Goal: Task Accomplishment & Management: Complete application form

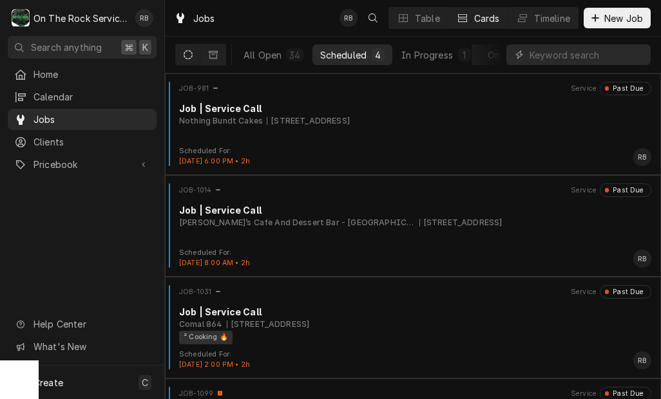
click at [441, 51] on div "In Progress" at bounding box center [427, 55] width 52 height 14
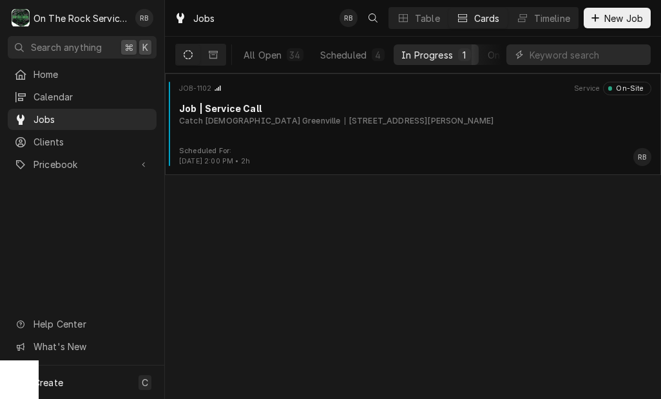
click at [367, 144] on div "JOB-1102 Service On-Site Job | Service Call Catch The Fire Church Greenville 72…" at bounding box center [413, 114] width 486 height 64
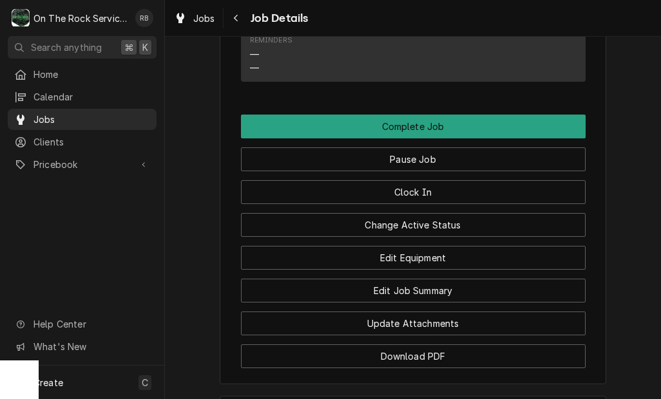
scroll to position [1156, 0]
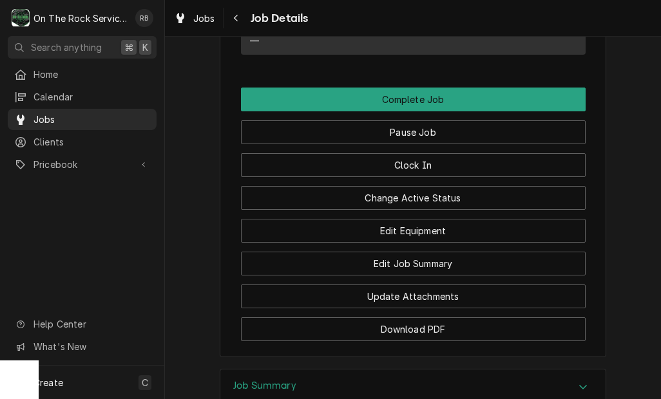
click at [498, 266] on button "Edit Job Summary" at bounding box center [413, 264] width 345 height 24
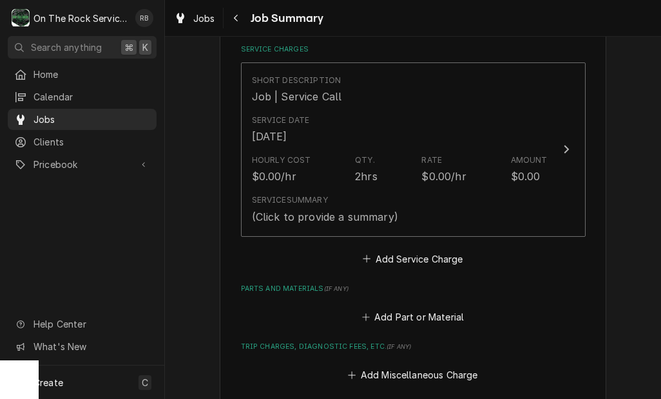
scroll to position [303, 0]
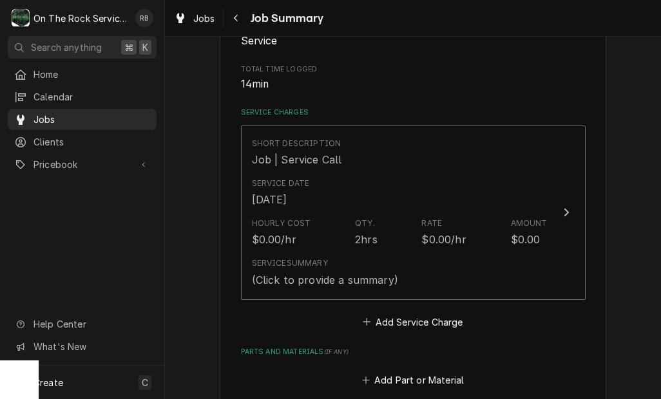
click at [558, 198] on button "Short Description Job | Service Call Service Date Sep 25, 2025 Hourly Cost $0.0…" at bounding box center [413, 213] width 345 height 175
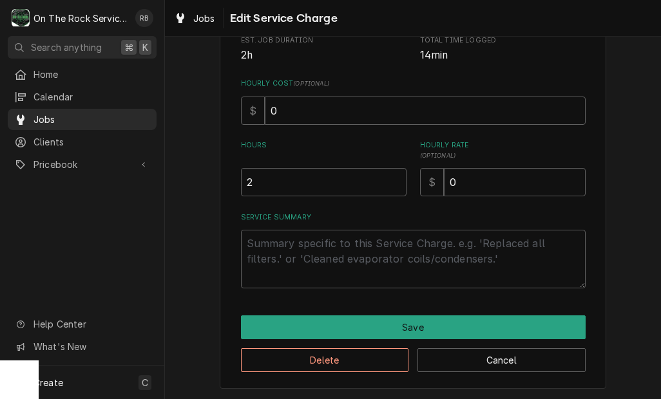
scroll to position [256, 0]
click at [370, 168] on input "2" at bounding box center [324, 182] width 166 height 28
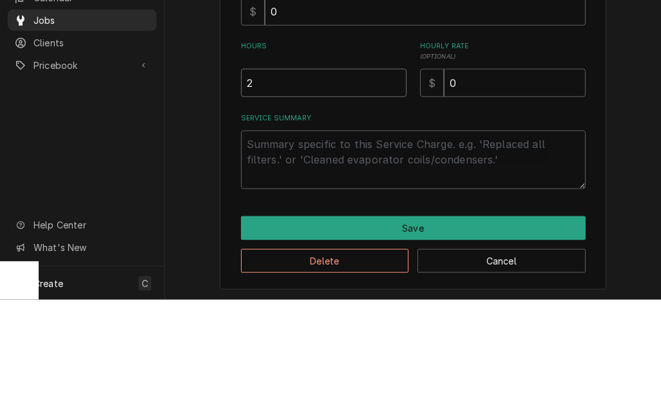
click at [349, 168] on input "2" at bounding box center [324, 182] width 166 height 28
click at [354, 168] on input "2" at bounding box center [324, 182] width 166 height 28
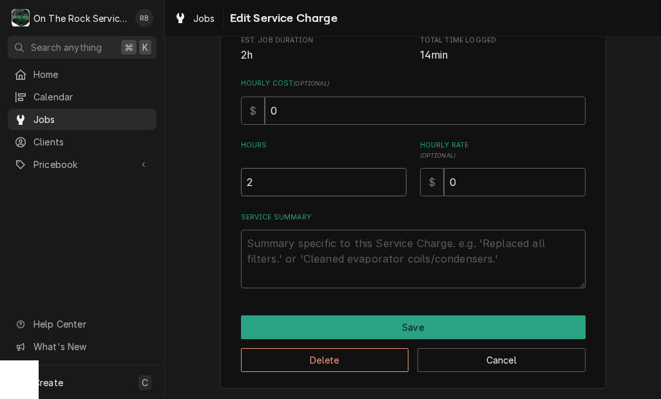
type textarea "x"
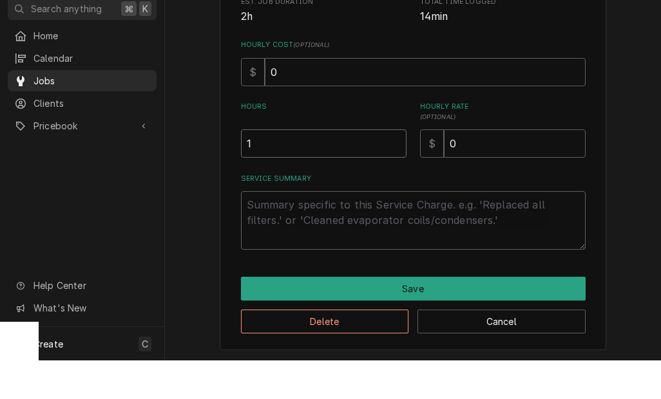
type input "1"
click at [504, 230] on textarea "Service Summary" at bounding box center [413, 259] width 345 height 59
type textarea "x"
type textarea "r"
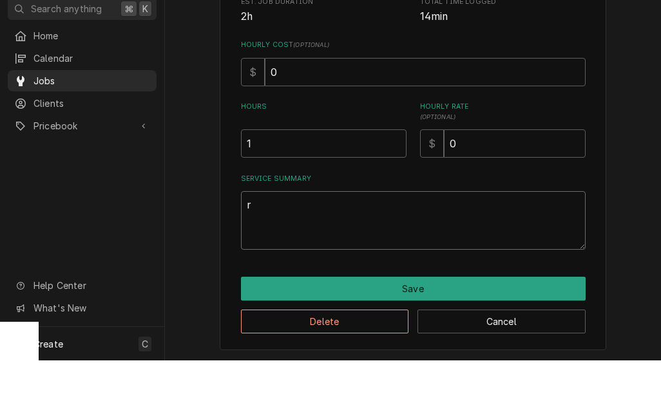
type textarea "x"
type textarea "ra"
type textarea "x"
type textarea "ray"
type textarea "x"
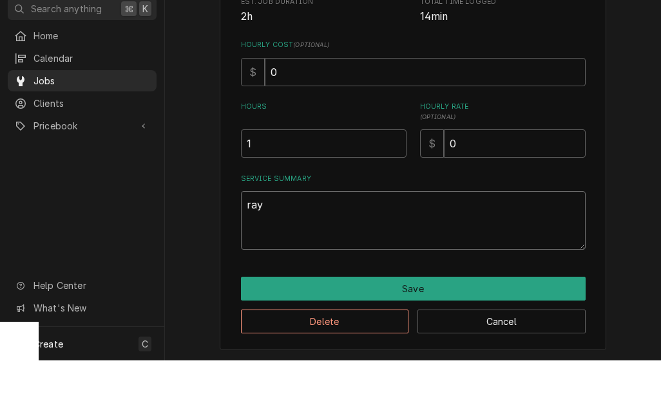
type textarea "ray"
type textarea "x"
type textarea "ray a"
type textarea "x"
type textarea "ray an"
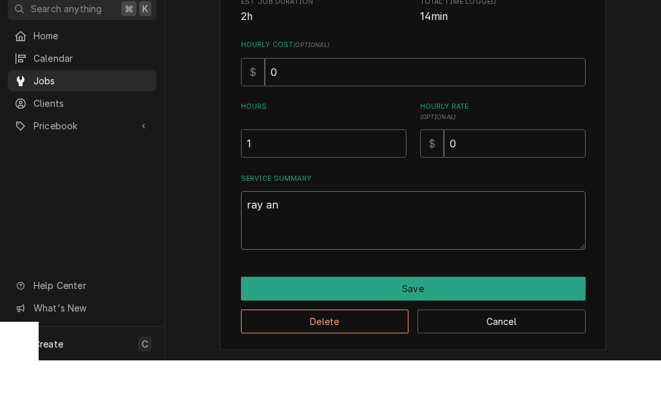
type textarea "x"
type textarea "ray and"
type textarea "x"
type textarea "ray and"
type textarea "x"
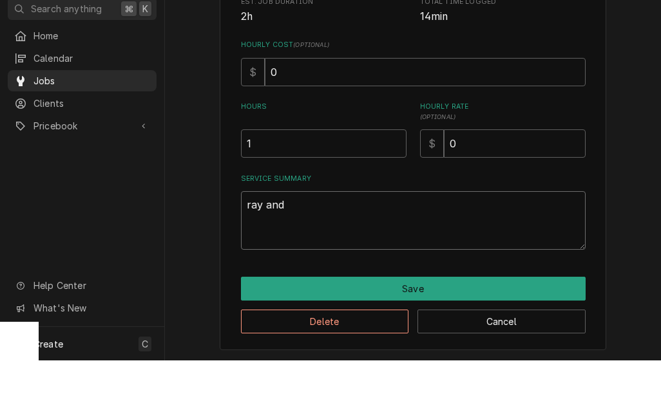
type textarea "ray and i"
type textarea "x"
type textarea "ray and iz"
type textarea "x"
type textarea "ray and izz"
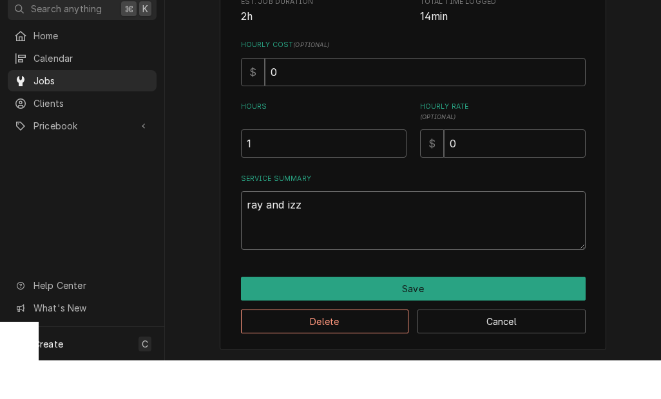
type textarea "x"
type textarea "ray and izzy"
type textarea "x"
type textarea "ray and Izzy"
type textarea "x"
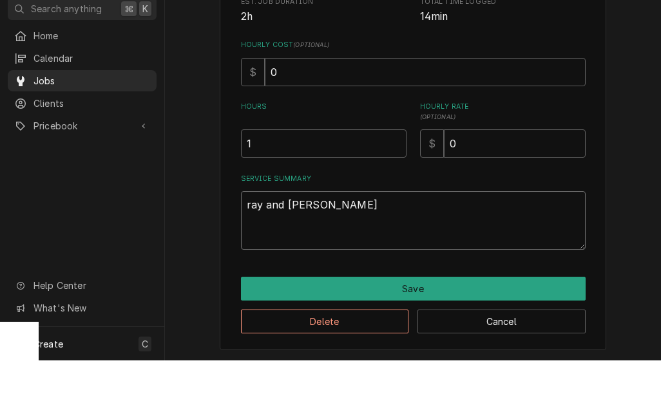
type textarea "ray and Izzy"
type textarea "x"
type textarea "ray and Izzy p"
type textarea "x"
type textarea "ray and Izzy pr"
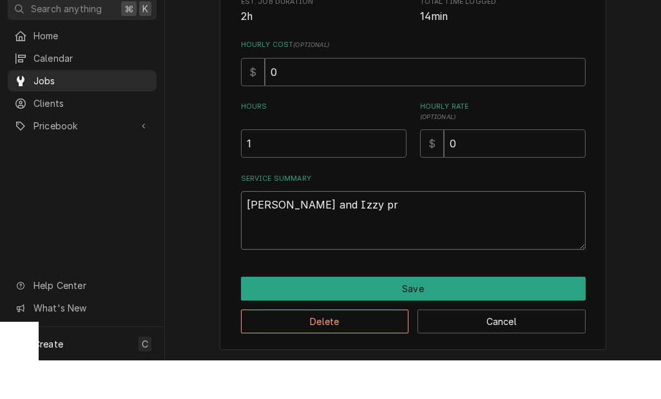
type textarea "x"
type textarea "ray and Izzy pro"
type textarea "x"
type textarea "ray and Izzy prov"
type textarea "x"
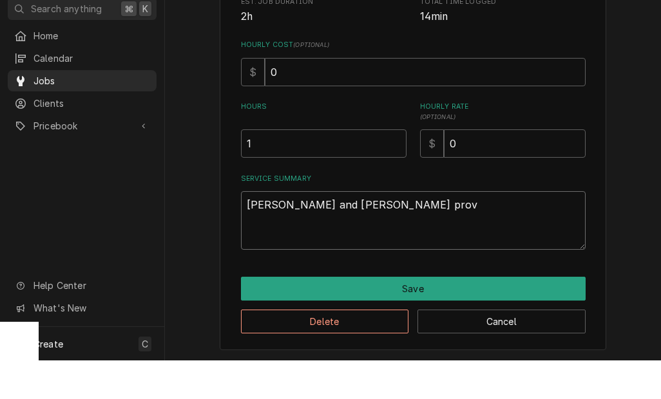
type textarea "ray and Izzy provi"
type textarea "x"
type textarea "ray and Izzy provided"
type textarea "x"
type textarea "ray and Izzy provided"
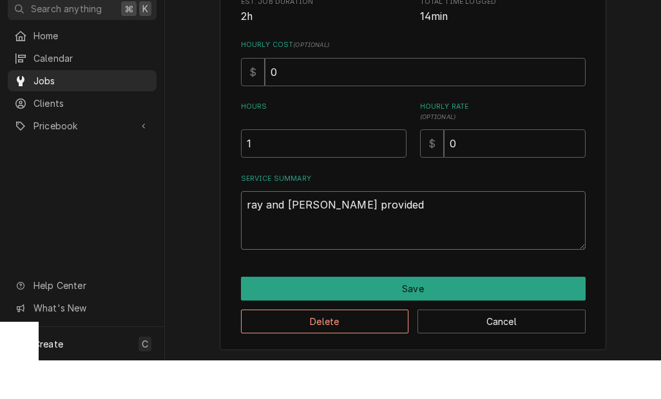
click at [255, 230] on textarea "ray and Izzy provided" at bounding box center [413, 259] width 345 height 59
type textarea "x"
type textarea "ra and Izzy provided"
type textarea "x"
type textarea "r and Izzy provided"
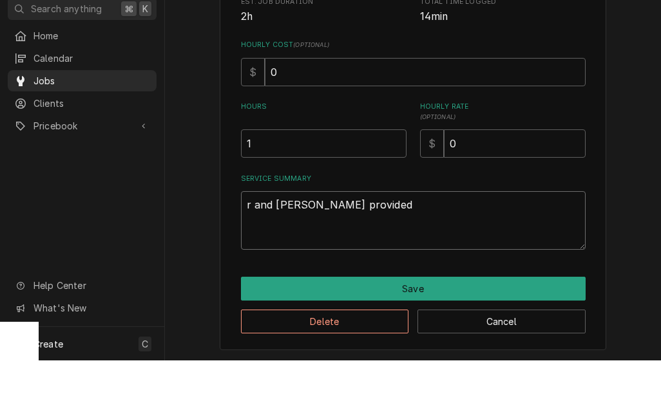
type textarea "x"
type textarea "and Izzy provided"
type textarea "x"
type textarea "R and Izzy provided"
type textarea "x"
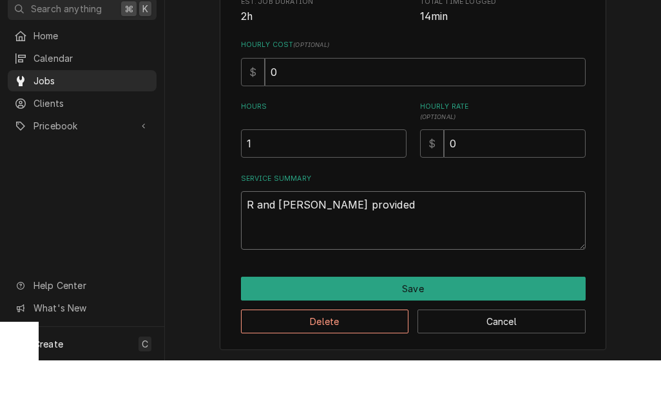
type textarea "Ra and Izzy provided"
type textarea "x"
type textarea "Ray and Izzy provided"
click at [413, 230] on textarea "Ray and Izzy provided" at bounding box center [413, 259] width 345 height 59
type textarea "x"
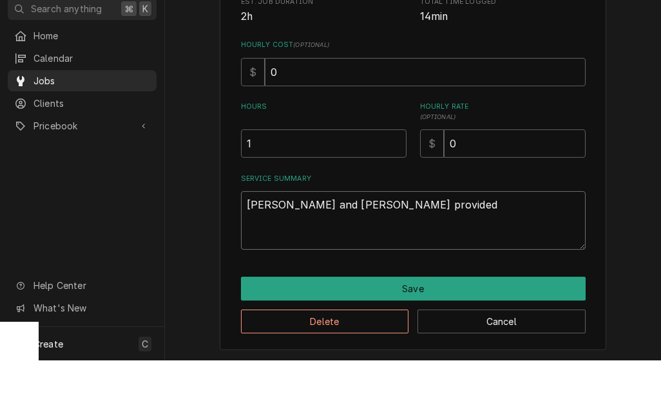
type textarea "Ray and Izzy provided s"
type textarea "x"
type textarea "Ray and Izzy provided se"
type textarea "x"
type textarea "Ray and Izzy provided ser"
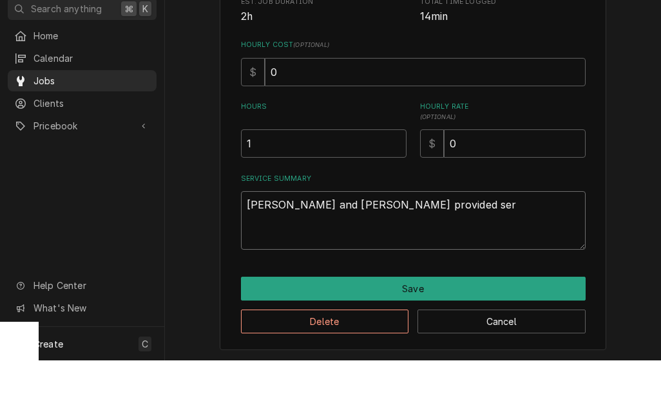
type textarea "x"
type textarea "Ray and Izzy provided serv"
type textarea "x"
type textarea "Ray and Izzy provided servi"
type textarea "x"
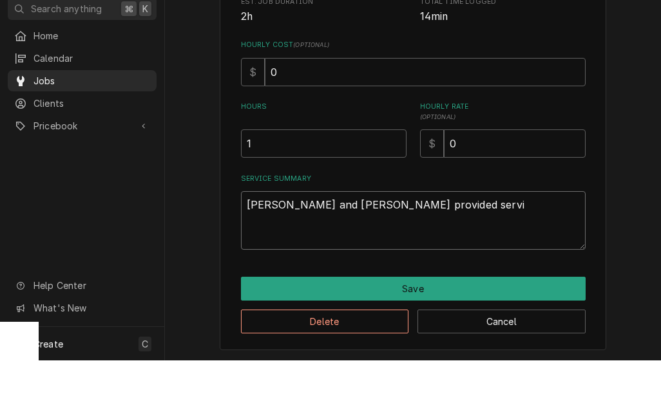
type textarea "Ray and Izzy provided servic"
type textarea "x"
type textarea "Ray and Izzy provided service"
type textarea "x"
type textarea "Ray and Izzy provided service"
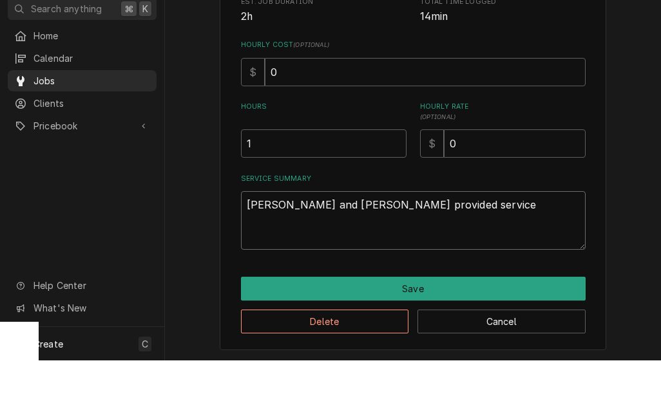
type textarea "x"
type textarea "Ray and Izzy provided service a"
type textarea "x"
type textarea "Ray and Izzy provided service an"
type textarea "x"
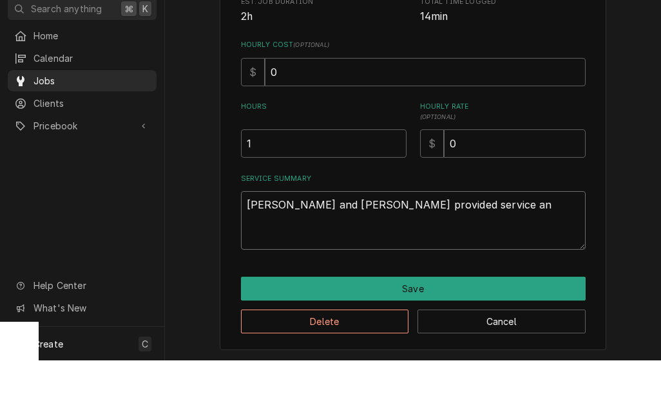
type textarea "Ray and Izzy provided service and"
type textarea "x"
type textarea "Ray and Izzy provided service and"
type textarea "x"
type textarea "Ray and Izzy provided service and l"
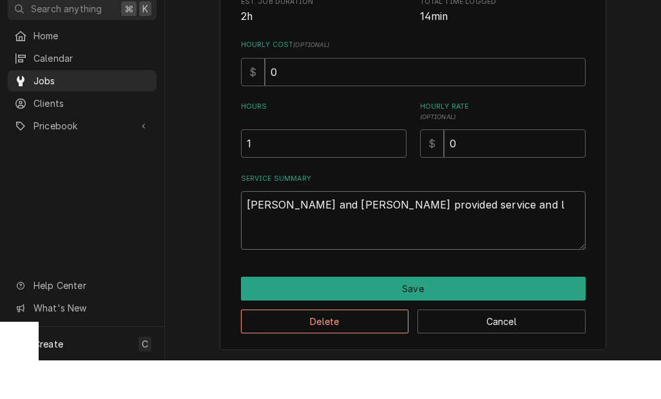
type textarea "x"
type textarea "Ray and Izzy provided service and la"
type textarea "x"
type textarea "Ray and Izzy provided service and lab"
type textarea "x"
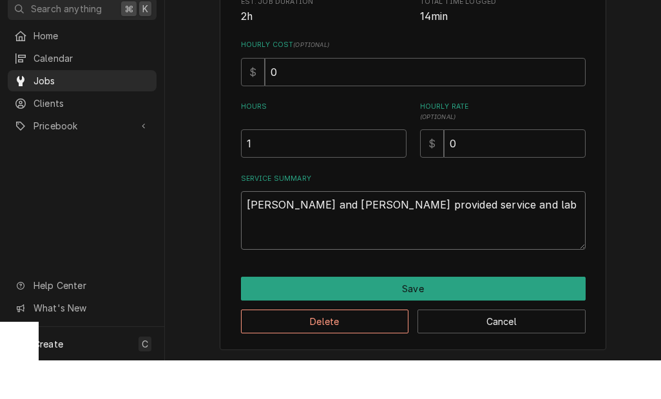
type textarea "Ray and Izzy provided service and labo"
type textarea "x"
type textarea "Ray and Izzy provided service and labor"
type textarea "x"
type textarea "Ray and Izzy provided service and labor"
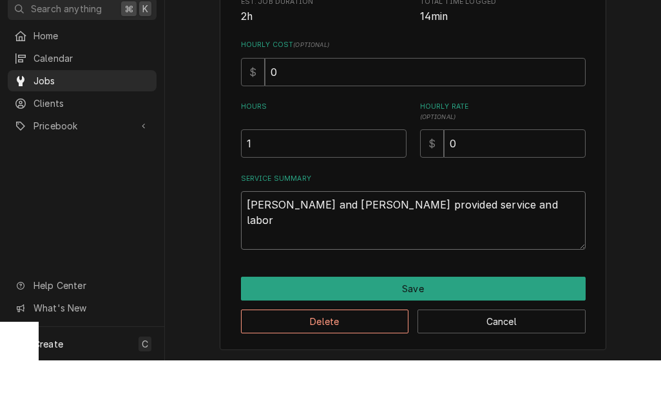
type textarea "x"
type textarea "Ray and Izzy provided service and labor t"
type textarea "x"
type textarea "Ray and Izzy provided service and labor to"
type textarea "x"
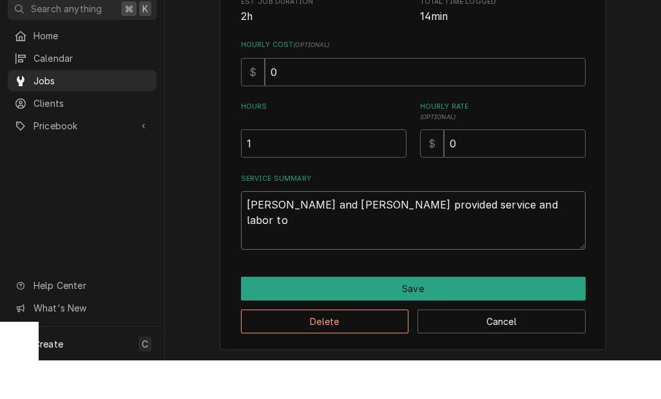
type textarea "Ray and Izzy provided service and labor to"
type textarea "x"
type textarea "Ray and Izzy provided service and labor to r"
type textarea "x"
type textarea "Ray and Izzy provided service and labor to re"
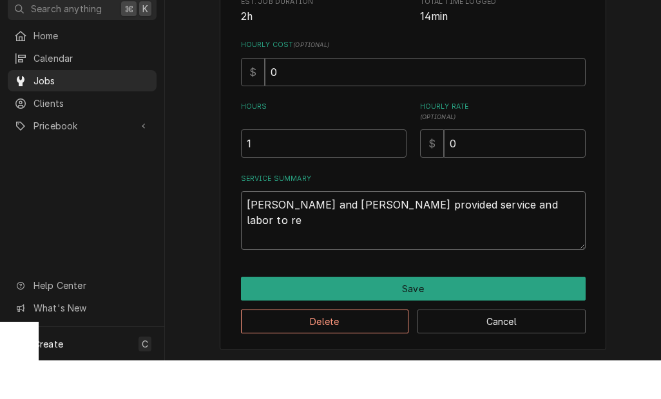
type textarea "x"
type textarea "Ray and Izzy provided service and labor to rep"
type textarea "x"
type textarea "Ray and Izzy provided service and labor to repl"
type textarea "x"
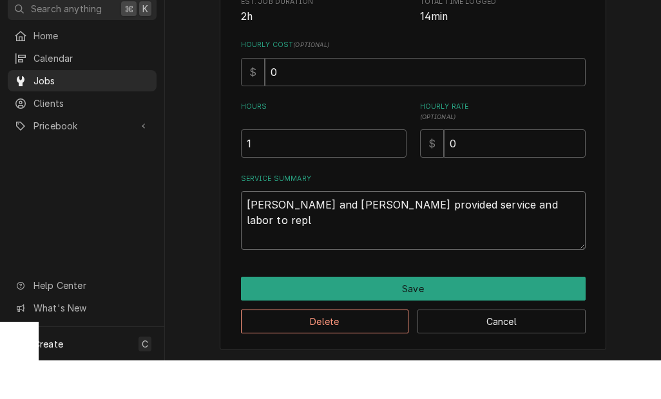
type textarea "Ray and Izzy provided service and labor to repla"
type textarea "x"
type textarea "Ray and Izzy provided service and labor to replac"
type textarea "x"
type textarea "Ray and Izzy provided service and labor to replace"
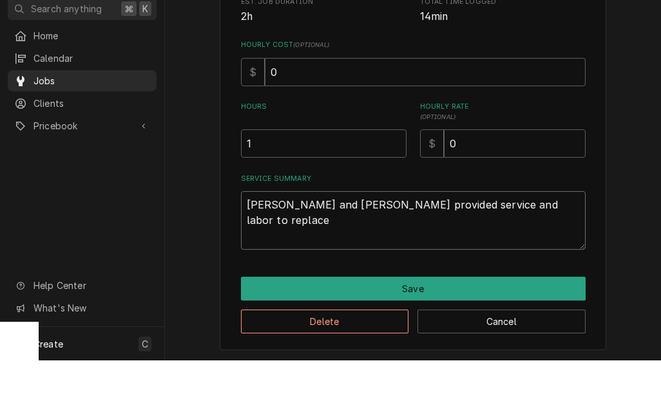
type textarea "x"
type textarea "Ray and Izzy provided service and labor to replace"
type textarea "x"
type textarea "Ray and Izzy provided service and labor to replace"
type textarea "x"
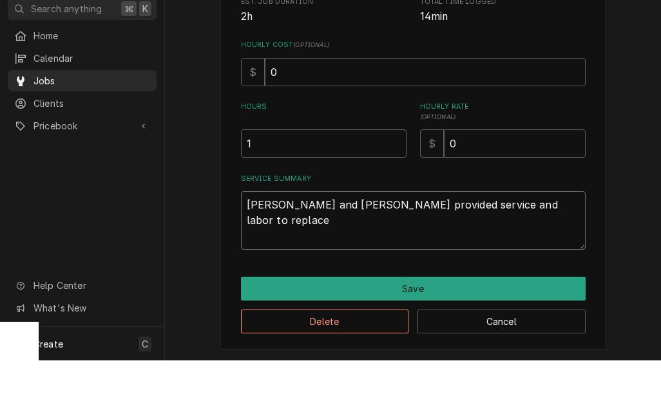
type textarea "Ray and Izzy provided service and labor to replac"
type textarea "x"
type textarea "Ray and Izzy provided service and labor to repla"
type textarea "x"
type textarea "Ray and Izzy provided service and labor to repl"
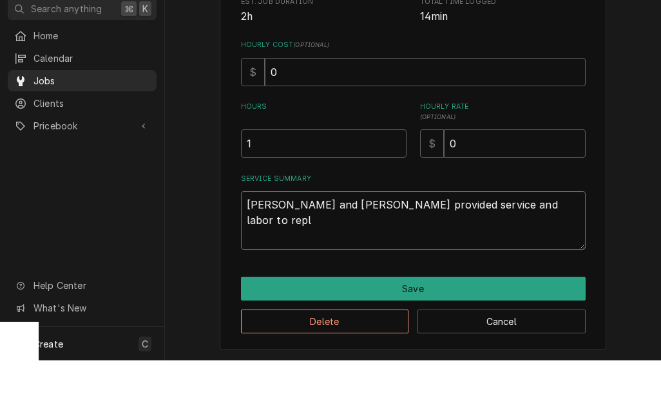
type textarea "x"
type textarea "Ray and Izzy provided service and labor to rep"
type textarea "x"
type textarea "Ray and Izzy provided service and labor to re"
type textarea "x"
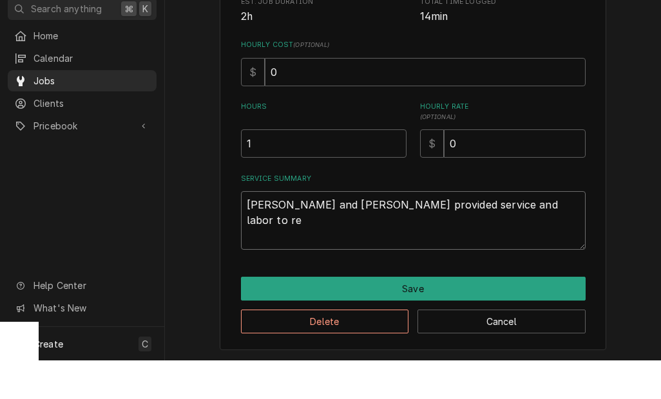
type textarea "Ray and Izzy provided service and labor to r"
type textarea "x"
type textarea "Ray and Izzy provided service and labor to"
type textarea "x"
type textarea "Ray and Izzy provided service and labor to d"
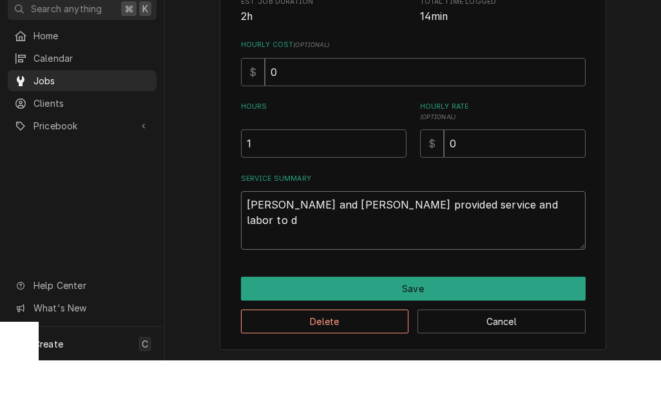
type textarea "x"
type textarea "Ray and Izzy provided service and labor to di"
type textarea "x"
type textarea "Ray and Izzy provided service and labor to dia"
type textarea "x"
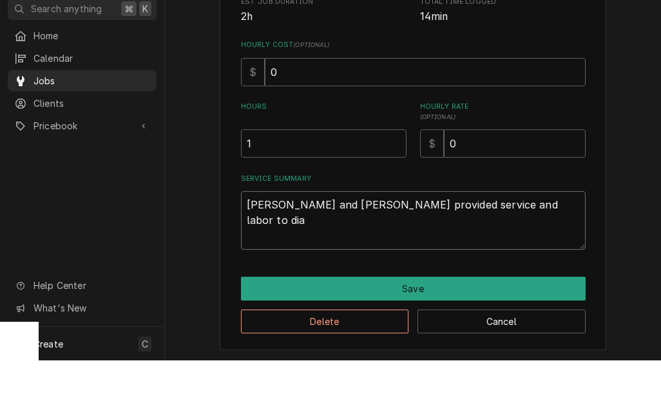
type textarea "Ray and Izzy provided service and labor to diagnose"
type textarea "x"
type textarea "Ray and Izzy provided service and labor to diagnose"
type textarea "x"
type textarea "Ray and Izzy provided service and labor to diagnose a"
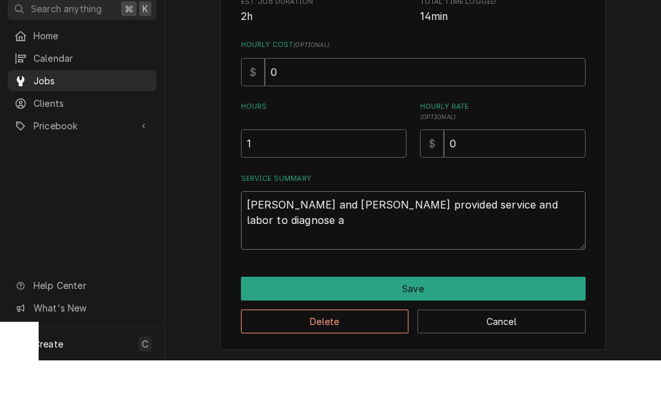
type textarea "x"
type textarea "Ray and Izzy provided service and labor to diagnose an"
type textarea "x"
type textarea "Ray and Izzy provided service and labor to diagnose and"
type textarea "x"
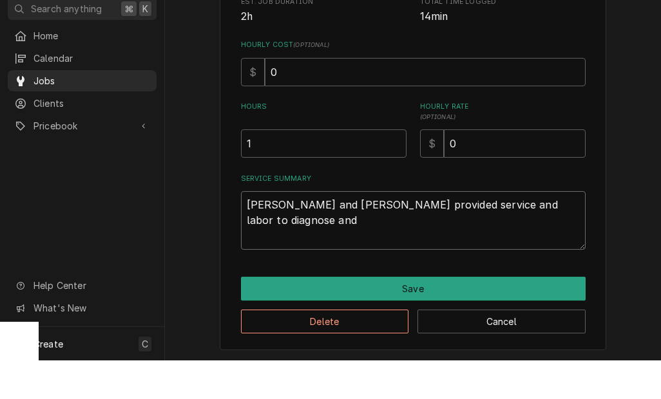
type textarea "Ray and Izzy provided service and labor to diagnose and"
type textarea "x"
type textarea "Ray and Izzy provided service and labor to diagnose and r"
type textarea "x"
type textarea "Ray and Izzy provided service and labor to diagnose and re"
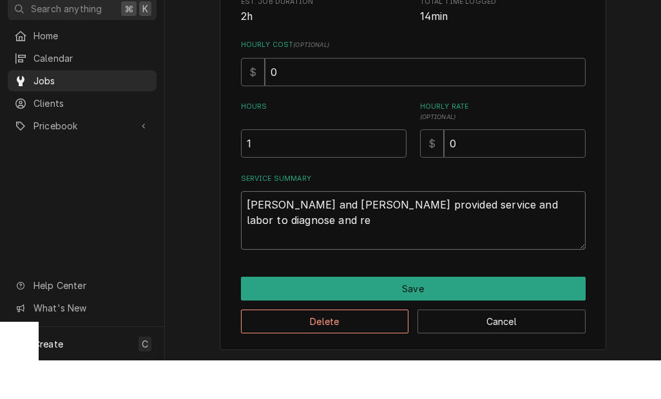
type textarea "x"
type textarea "Ray and Izzy provided service and labor to diagnose and rep"
type textarea "x"
type textarea "Ray and Izzy provided service and labor to diagnose and repa"
type textarea "x"
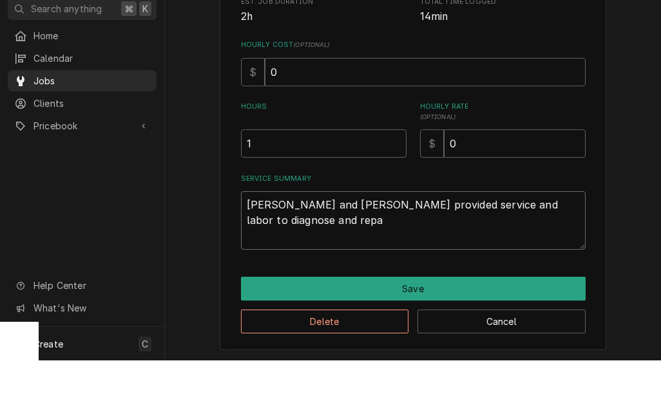
type textarea "Ray and Izzy provided service and labor to diagnose and repai"
type textarea "x"
type textarea "Ray and Izzy provided service and labor to diagnose and repair"
type textarea "x"
type textarea "Ray and Izzy provided service and labor to diagnose and repair"
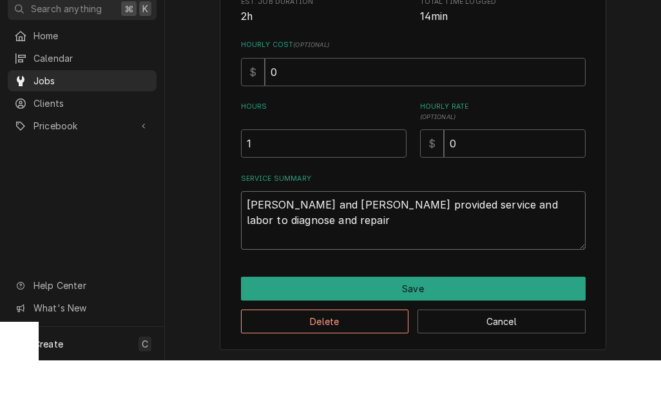
type textarea "x"
type textarea "Ray and Izzy provided service and labor to diagnose and repair g"
type textarea "x"
type textarea "Ray and Izzy provided service and labor to diagnose and repair ga"
type textarea "x"
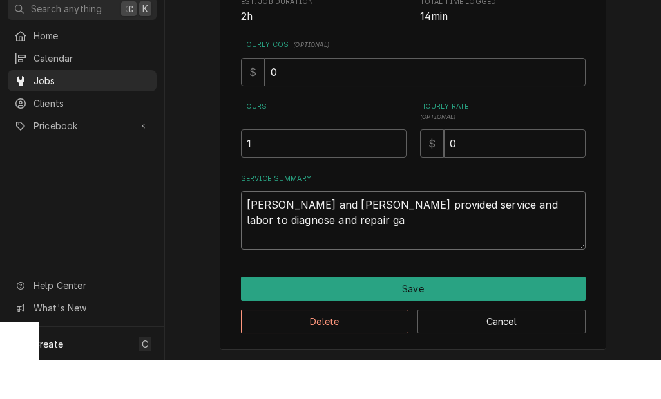
type textarea "Ray and Izzy provided service and labor to diagnose and repair gar"
type textarea "x"
type textarea "Ray and Izzy provided service and labor to diagnose and repair garbage"
type textarea "x"
type textarea "Ray and Izzy provided service and labor to diagnose and repair garbage"
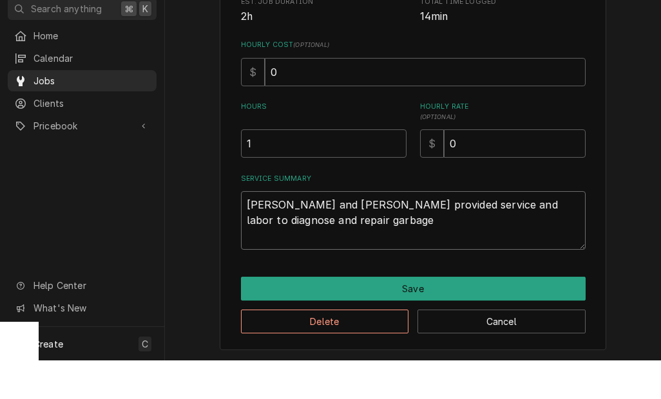
type textarea "x"
type textarea "Ray and Izzy provided service and labor to diagnose and repair garbage disposal"
type textarea "x"
type textarea "Ray and Izzy provided service and labor to diagnose and repair garbage disposal"
type textarea "x"
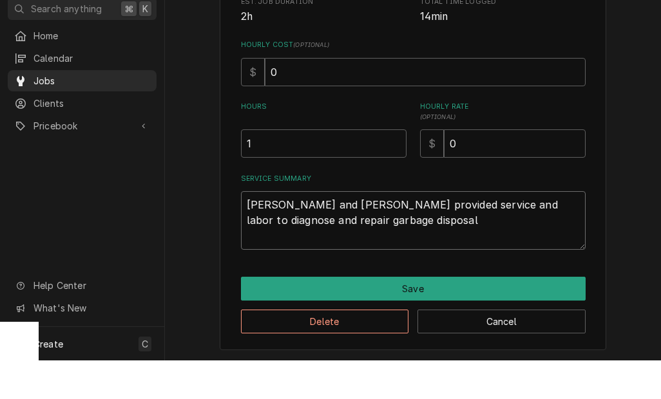
type textarea "Ray and Izzy provided service and labor to diagnose and repair garbage disposal"
type textarea "x"
type textarea "Ray and Izzy provided service and labor to diagnose and repair garbage disposal."
type textarea "x"
type textarea "Ray and Izzy provided service and labor to diagnose and repair garbage disposal."
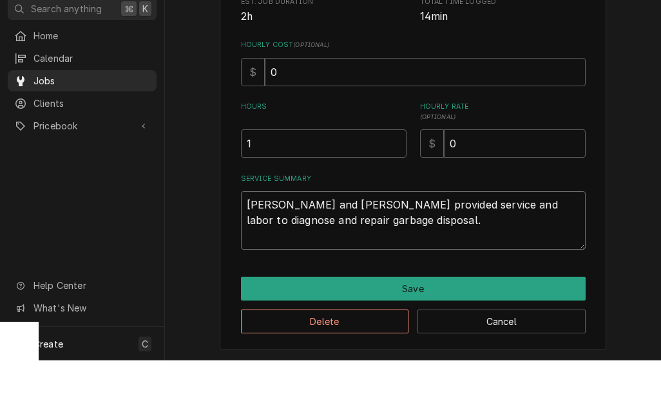
type textarea "x"
type textarea "Ray and Izzy provided service and labor to diagnose and repair garbage disposal…"
type textarea "x"
type textarea "Ray and Izzy provided service and labor to diagnose and repair garbage disposal…"
type textarea "x"
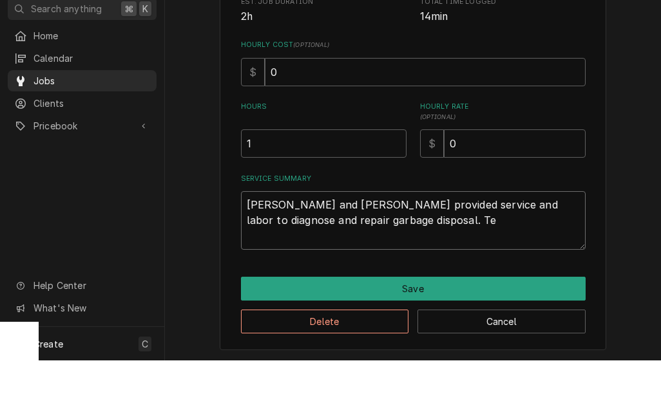
type textarea "Ray and Izzy provided service and labor to diagnose and repair garbage disposal…"
type textarea "x"
type textarea "Ray and Izzy provided service and labor to diagnose and repair garbage disposal…"
type textarea "x"
type textarea "Ray and Izzy provided service and labor to diagnose and repair garbage disposal…"
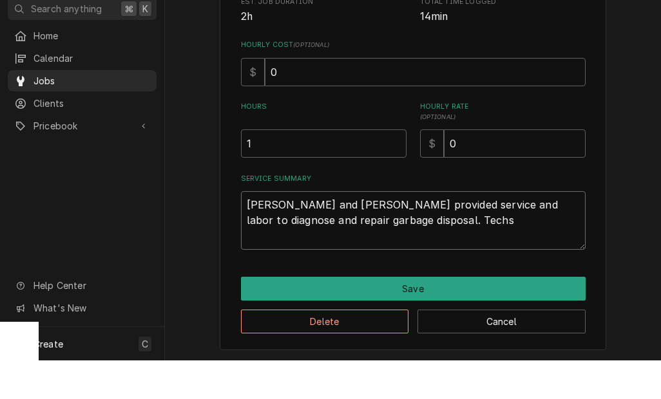
type textarea "x"
type textarea "Ray and Izzy provided service and labor to diagnose and repair garbage disposal…"
type textarea "x"
type textarea "Ray and Izzy provided service and labor to diagnose and repair garbage disposal…"
type textarea "x"
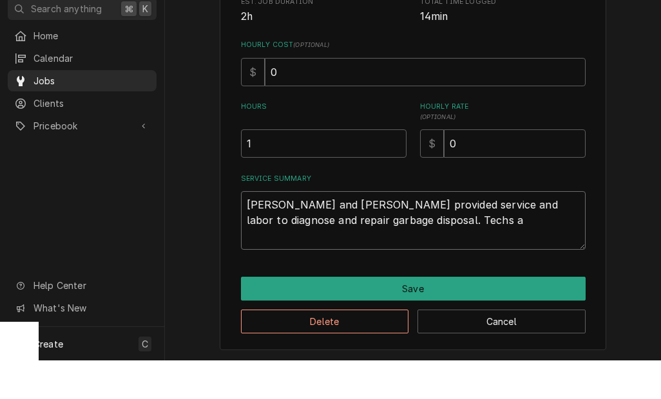
type textarea "Ray and Izzy provided service and labor to diagnose and repair garbage disposal…"
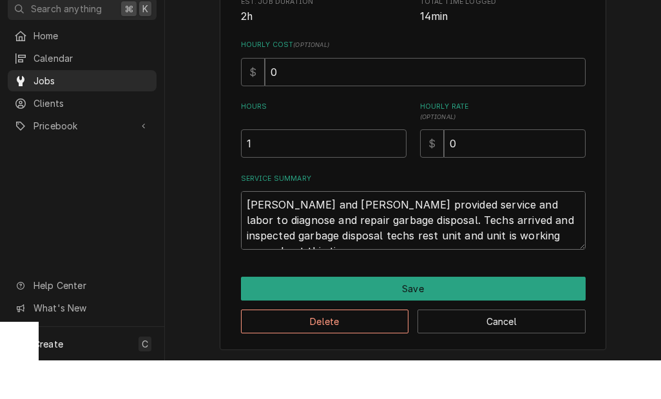
click at [305, 236] on textarea "Ray and Izzy provided service and labor to diagnose and repair garbage disposal…" at bounding box center [413, 259] width 345 height 59
click at [282, 238] on textarea "Ray and Izzy provided service and labor to diagnose and repair garbage disposal…" at bounding box center [413, 259] width 345 height 59
click at [288, 233] on textarea "Ray and Izzy provided service and labor to diagnose and repair garbage disposal…" at bounding box center [413, 259] width 345 height 59
click at [550, 236] on textarea "Ray and Izzy provided service and labor to diagnose and repair garbage disposal…" at bounding box center [413, 259] width 345 height 59
click at [244, 230] on textarea "Ray and Izzy provided service and labor to diagnose and repair garbage disposal…" at bounding box center [413, 259] width 345 height 59
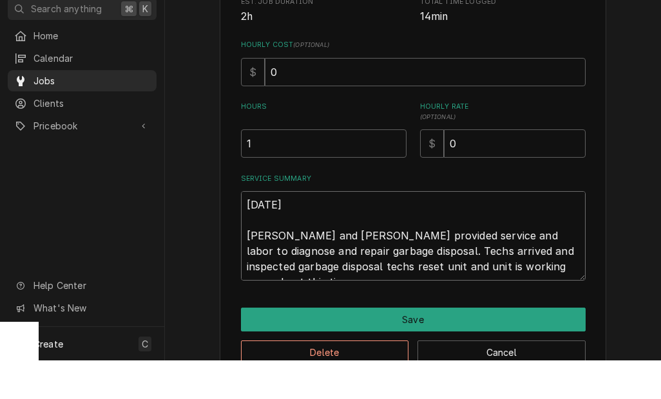
click at [557, 266] on textarea "[DATE] [PERSON_NAME] and [PERSON_NAME] provided service and labor to diagnose a…" at bounding box center [413, 275] width 345 height 90
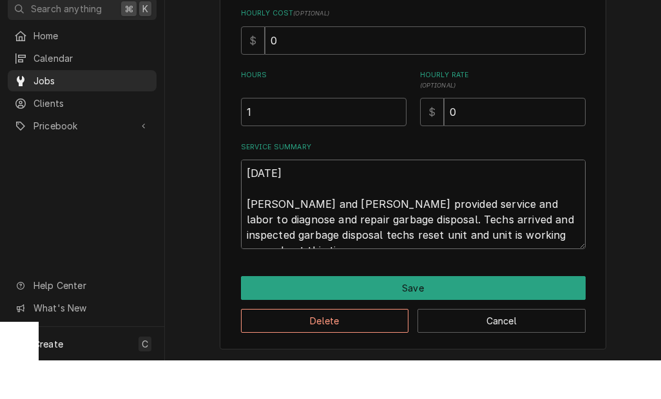
scroll to position [287, 0]
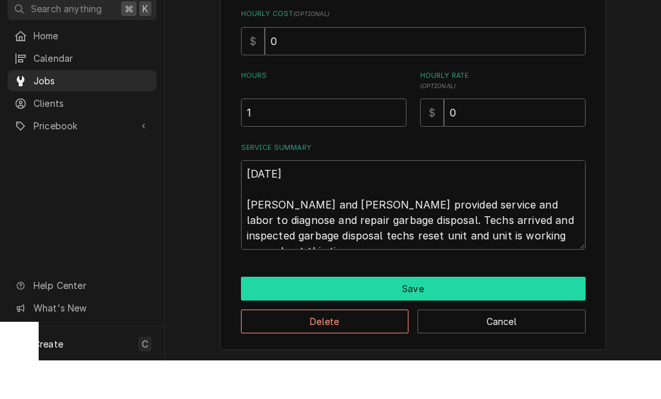
click at [490, 316] on button "Save" at bounding box center [413, 328] width 345 height 24
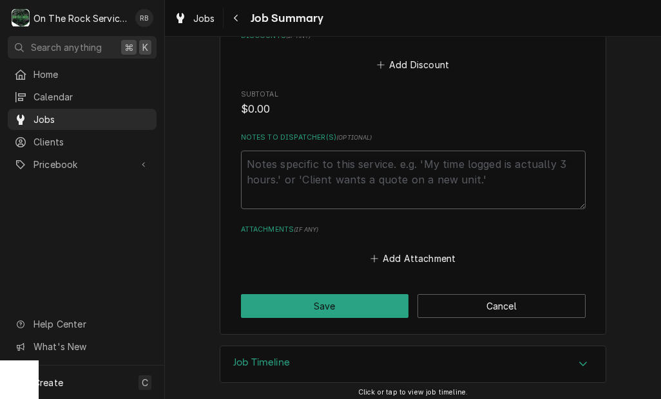
scroll to position [753, 0]
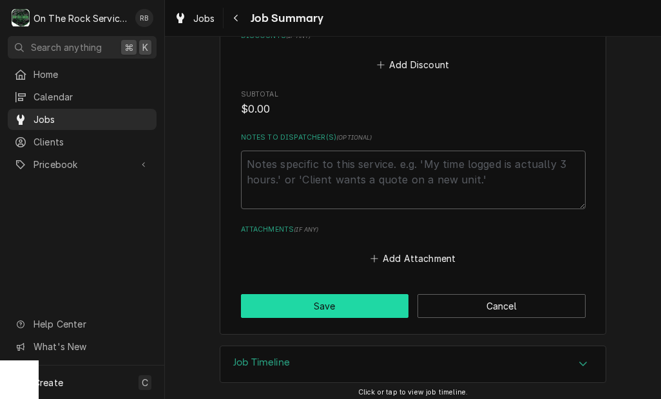
click at [374, 298] on button "Save" at bounding box center [325, 306] width 168 height 24
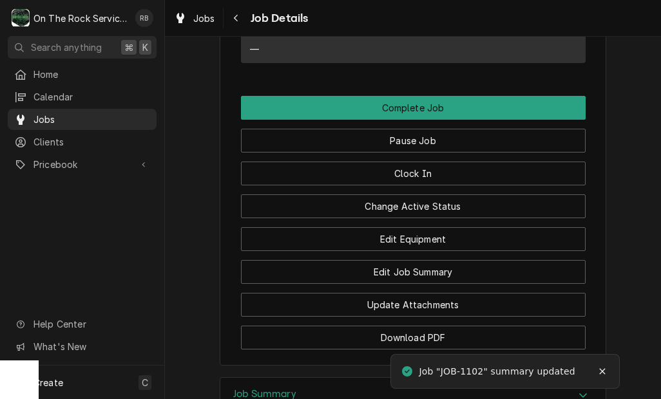
scroll to position [1303, 0]
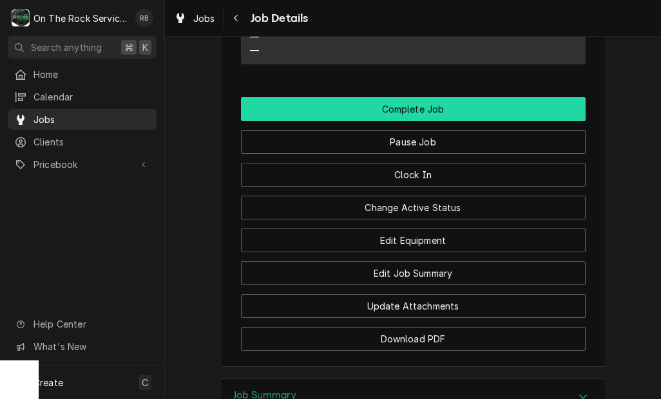
click at [543, 97] on button "Complete Job" at bounding box center [413, 109] width 345 height 24
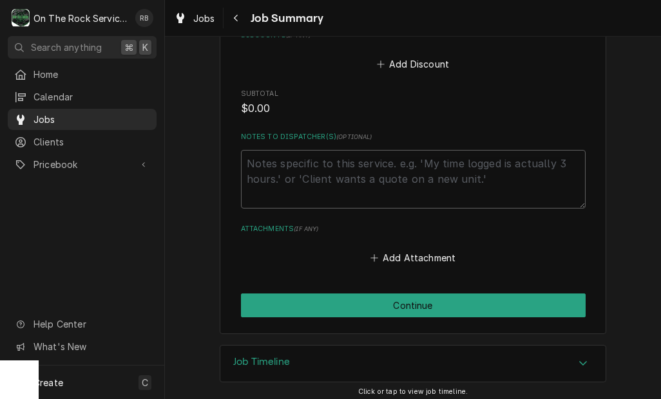
scroll to position [753, 0]
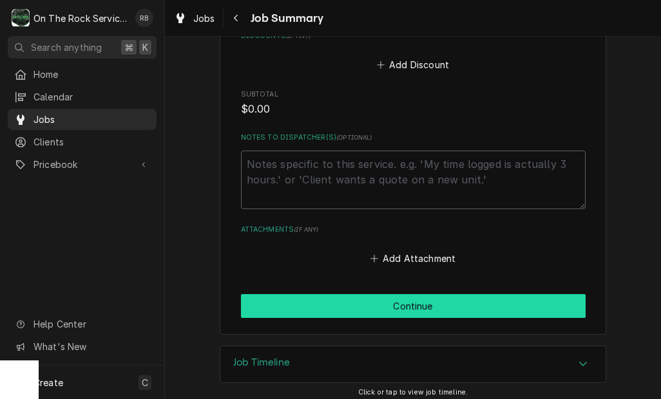
click at [541, 294] on button "Continue" at bounding box center [413, 306] width 345 height 24
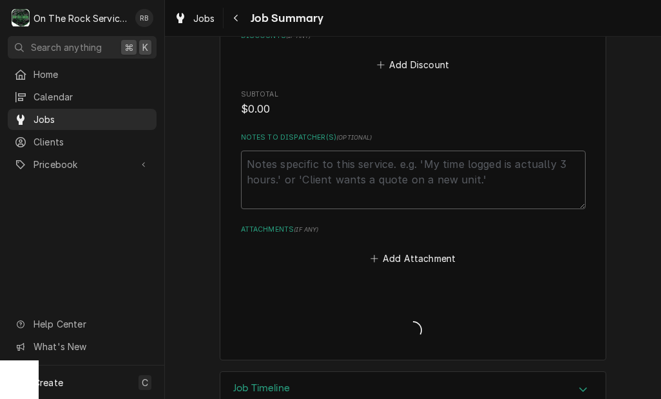
type textarea "x"
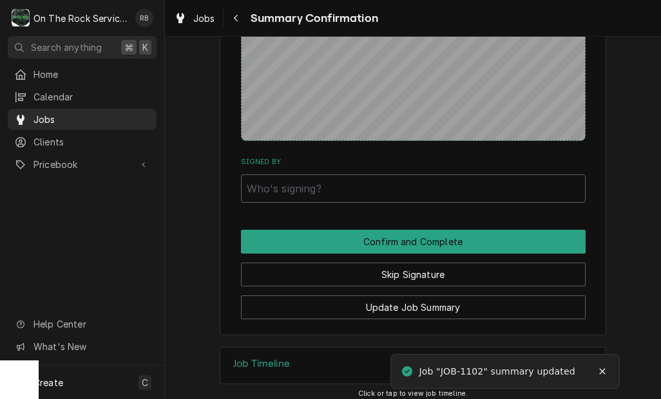
scroll to position [780, 0]
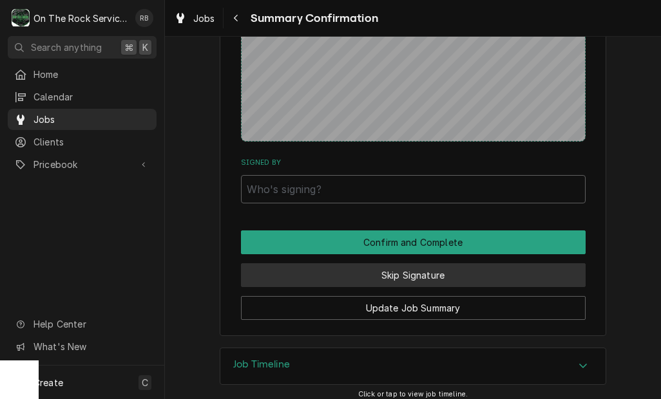
click at [561, 264] on button "Skip Signature" at bounding box center [413, 276] width 345 height 24
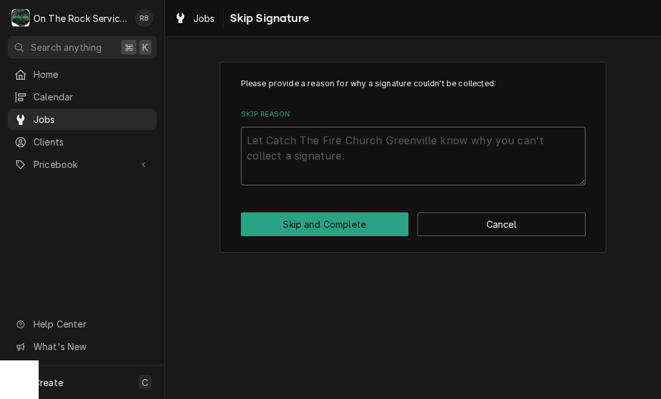
click at [514, 166] on textarea "Skip Reason" at bounding box center [413, 156] width 345 height 59
type textarea "x"
type textarea "N"
type textarea "x"
type textarea "No"
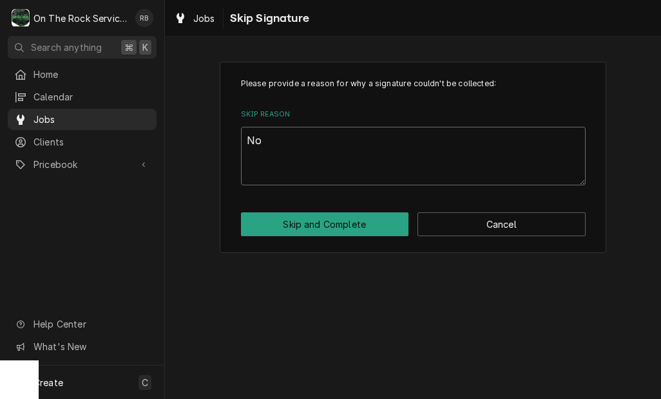
type textarea "x"
type textarea "Not"
type textarea "x"
type textarea "Not"
type textarea "x"
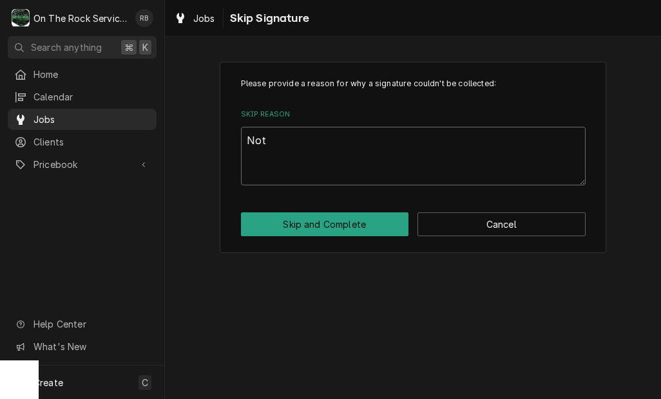
type textarea "Not n"
type textarea "x"
type textarea "Not nr"
type textarea "x"
type textarea "Not n"
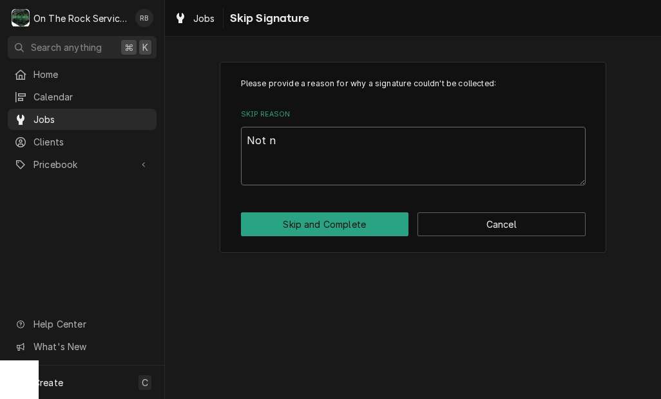
type textarea "x"
type textarea "Not ne"
type textarea "x"
type textarea "Not nee"
type textarea "x"
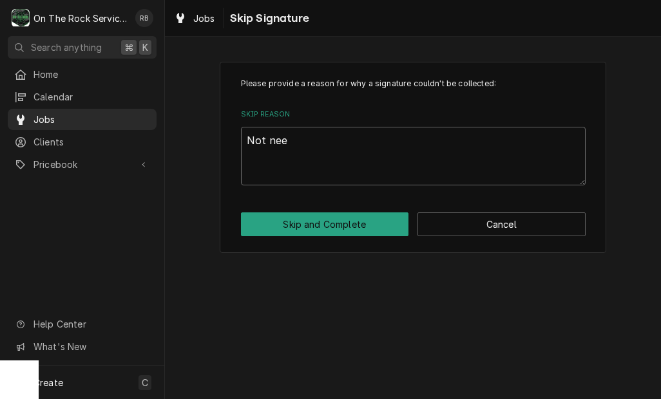
type textarea "Not need"
type textarea "x"
type textarea "Not neede"
type textarea "x"
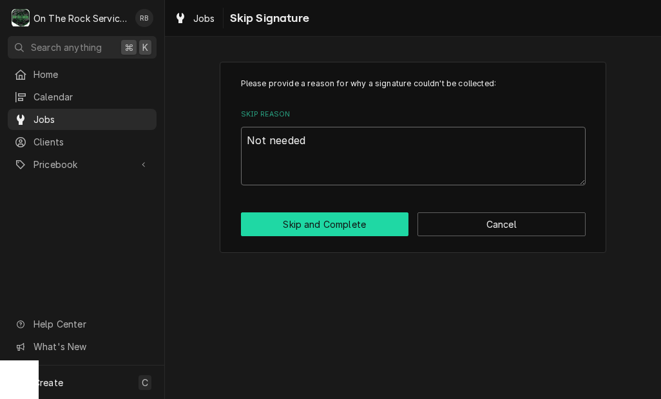
type textarea "Not needed"
click at [354, 219] on button "Skip and Complete" at bounding box center [325, 225] width 168 height 24
type textarea "x"
